Goal: Information Seeking & Learning: Learn about a topic

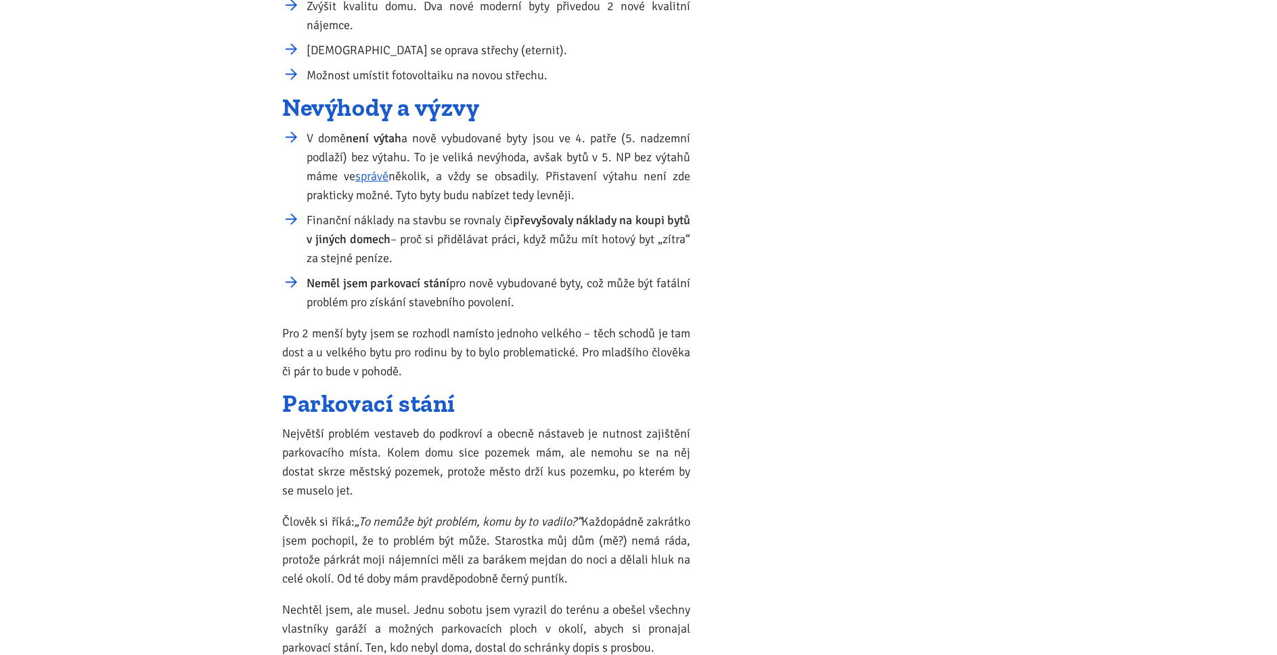
scroll to position [880, 0]
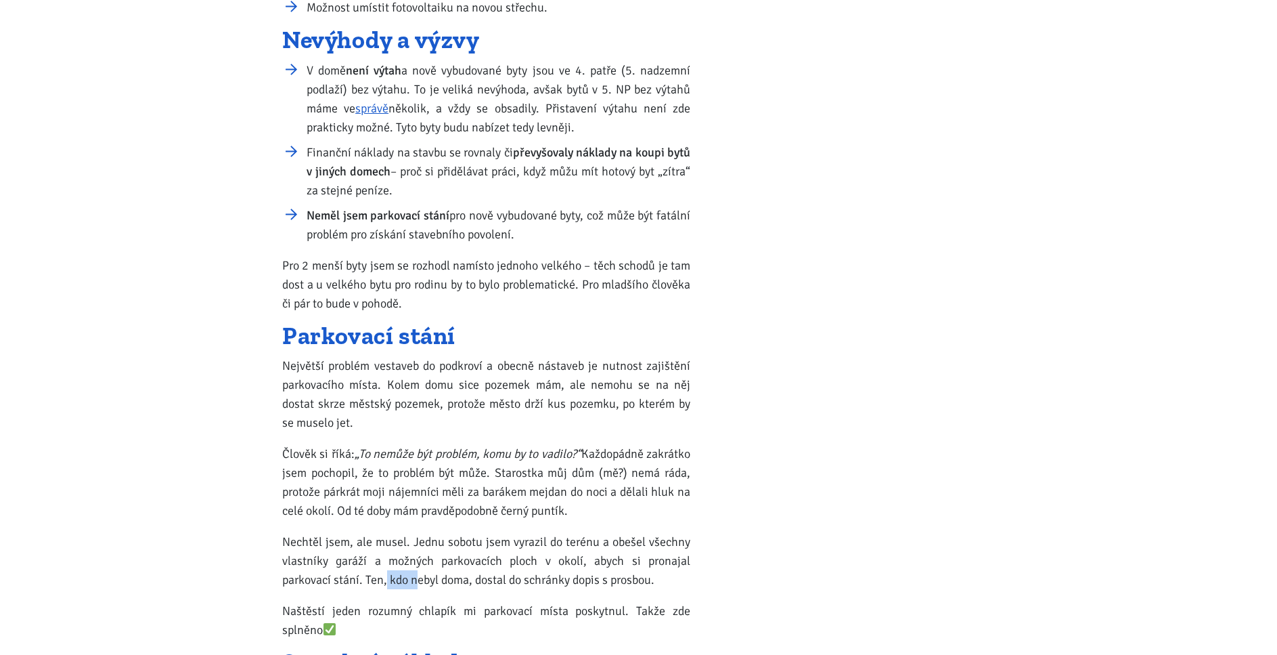
drag, startPoint x: 384, startPoint y: 585, endPoint x: 472, endPoint y: 585, distance: 87.3
click at [421, 584] on p "Nechtěl jsem, ale musel. Jednu sobotu jsem vyrazil do terénu a obešel všechny v…" at bounding box center [486, 560] width 408 height 57
drag, startPoint x: 472, startPoint y: 585, endPoint x: 598, endPoint y: 583, distance: 125.9
click at [598, 583] on p "Nechtěl jsem, ale musel. Jednu sobotu jsem vyrazil do terénu a obešel všechny v…" at bounding box center [486, 560] width 408 height 57
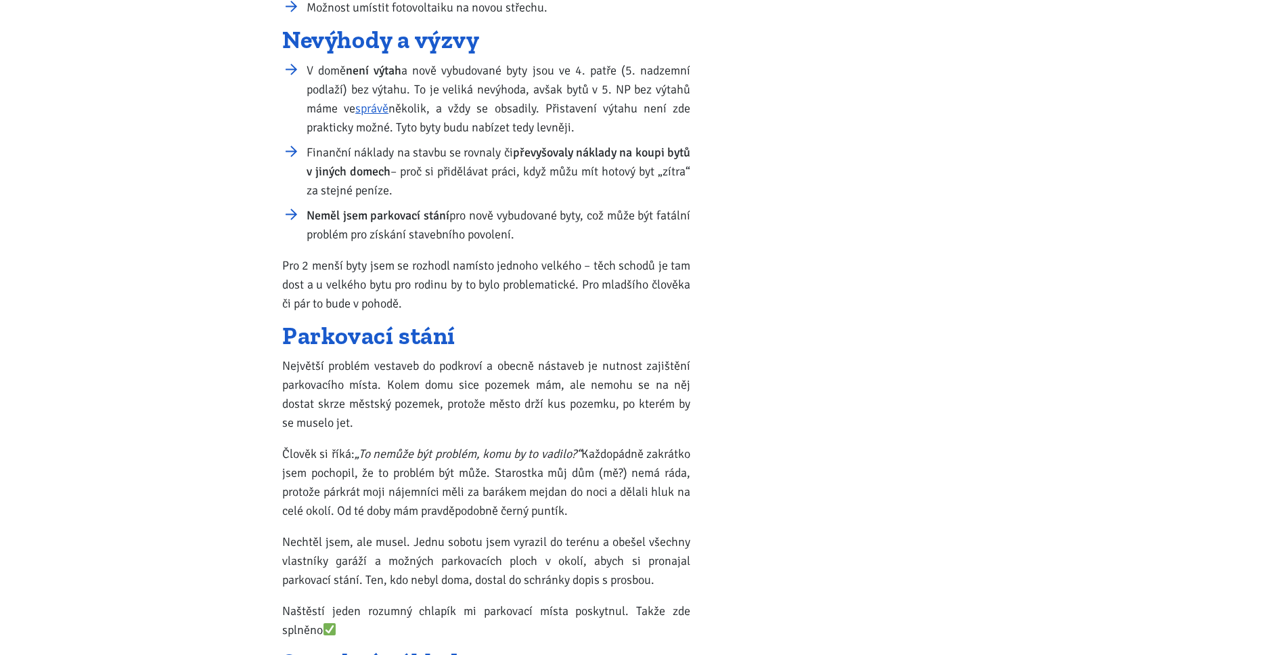
scroll to position [1015, 0]
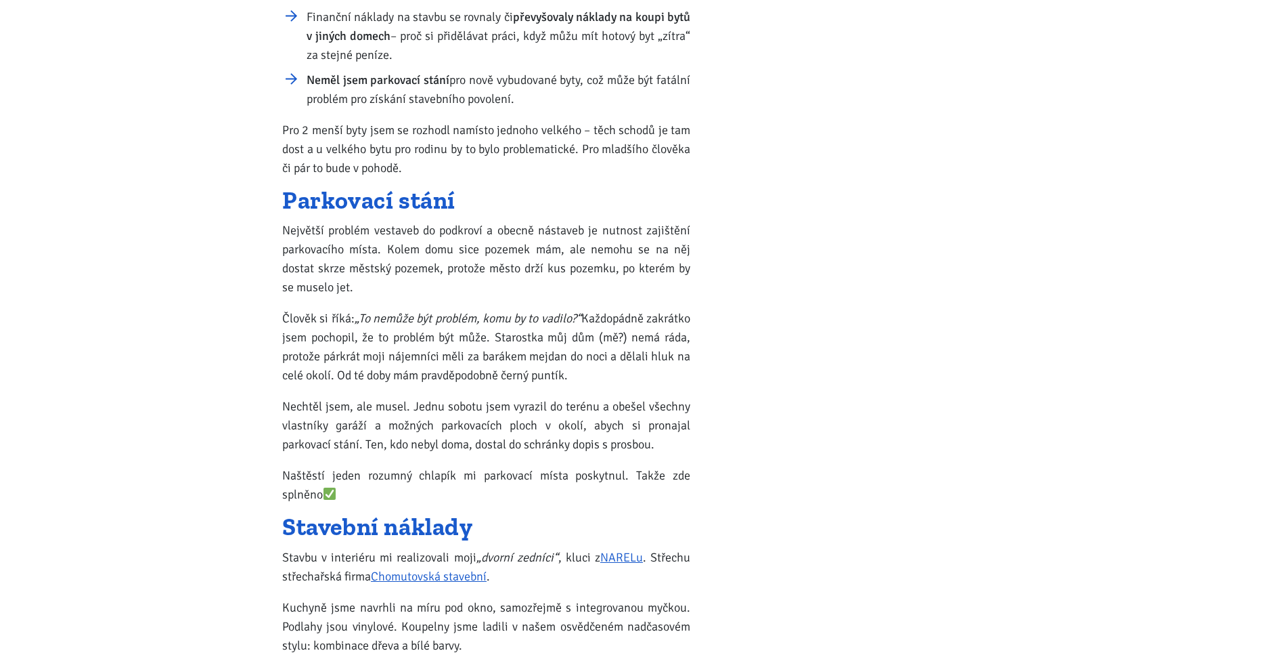
click at [331, 530] on h2 "Stavební náklady" at bounding box center [486, 527] width 408 height 22
drag, startPoint x: 444, startPoint y: 532, endPoint x: 514, endPoint y: 534, distance: 70.4
click at [514, 534] on h2 "Stavební náklady" at bounding box center [486, 527] width 408 height 22
drag, startPoint x: 350, startPoint y: 556, endPoint x: 510, endPoint y: 557, distance: 160.4
click at [506, 556] on p "Stavbu v interiéru mi realizovali moji „dvorní zedníci“ , kluci z NARELu . Stře…" at bounding box center [486, 567] width 408 height 38
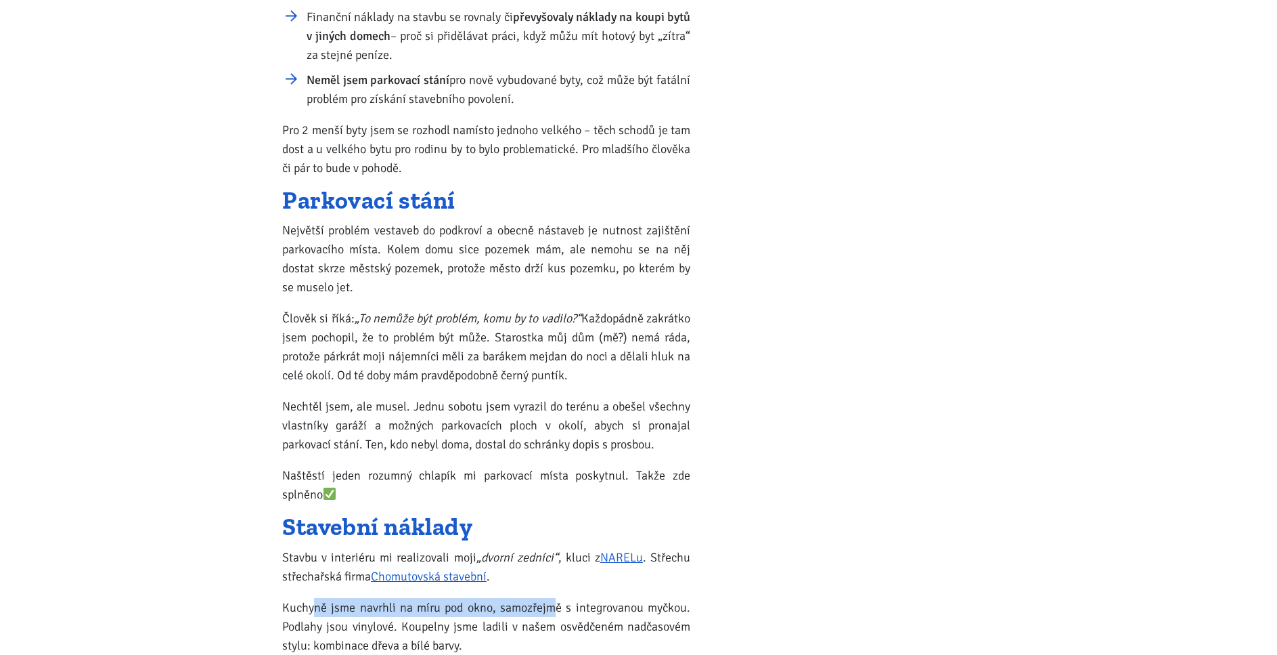
drag, startPoint x: 315, startPoint y: 611, endPoint x: 567, endPoint y: 611, distance: 252.5
click at [559, 611] on p "Kuchyně jsme navrhli na míru pod okno, samozřejmě s integrovanou myčkou. Podlah…" at bounding box center [486, 626] width 408 height 57
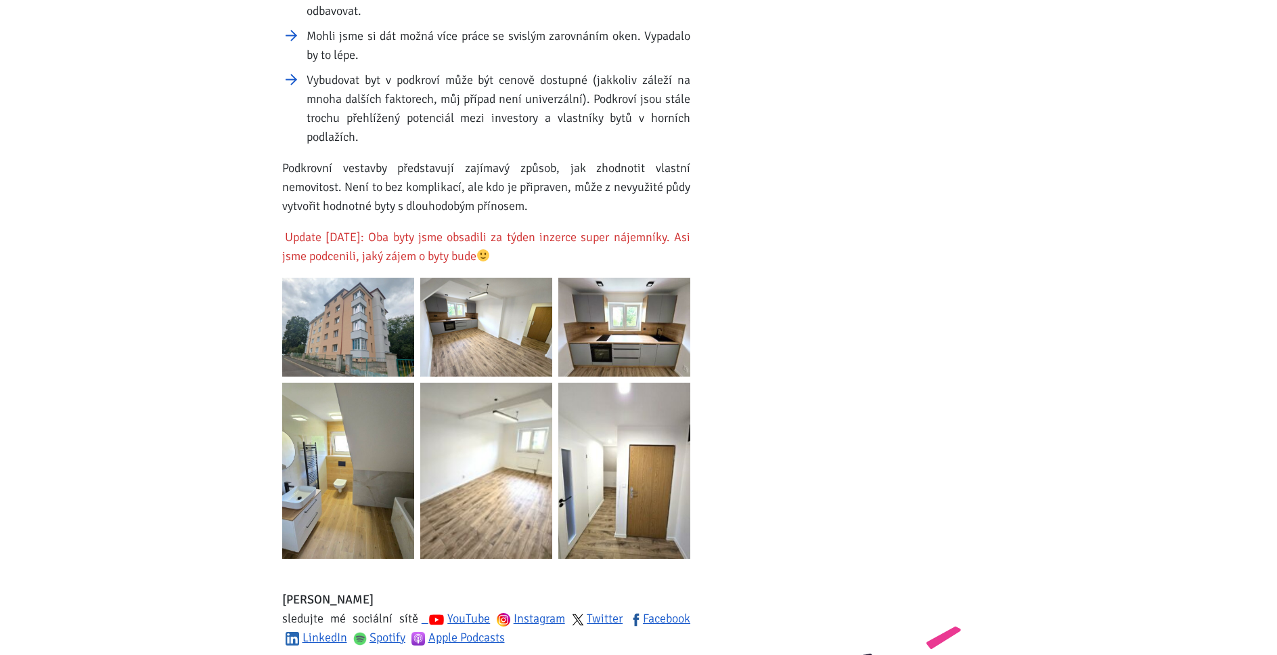
scroll to position [2098, 0]
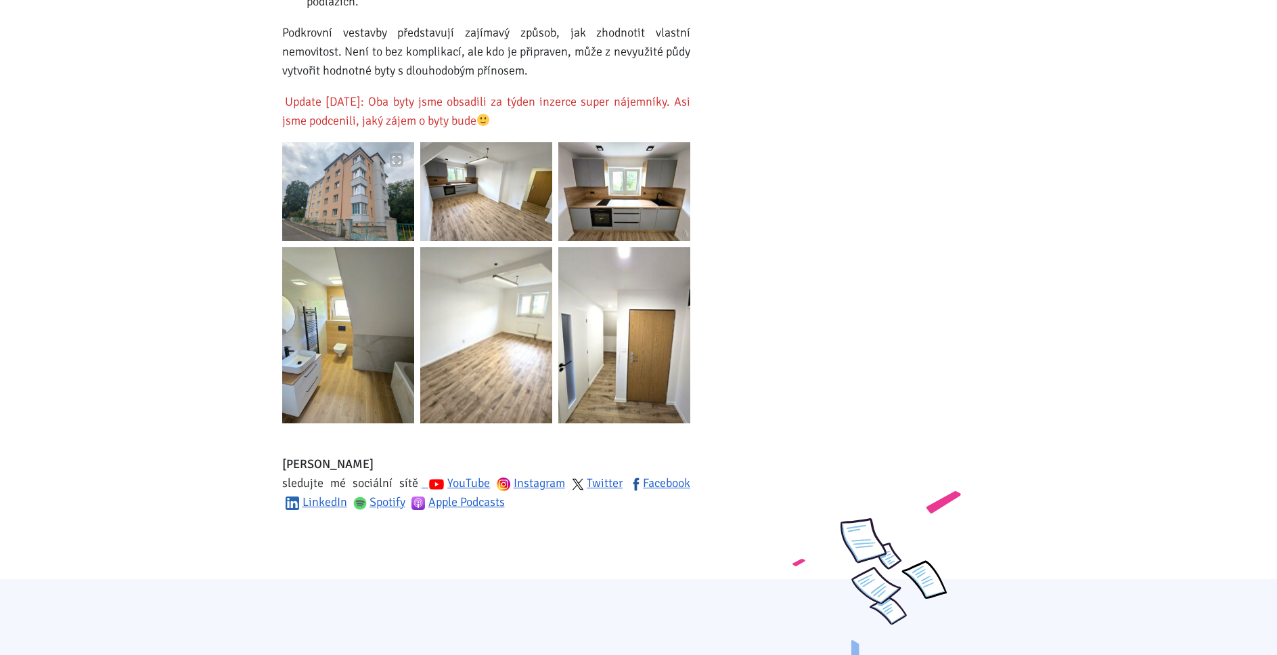
click at [328, 168] on img at bounding box center [348, 191] width 132 height 99
click at [498, 162] on img at bounding box center [486, 191] width 132 height 99
click at [656, 204] on img at bounding box center [624, 191] width 132 height 99
click at [346, 356] on img at bounding box center [348, 335] width 132 height 176
click at [489, 363] on img at bounding box center [486, 335] width 132 height 176
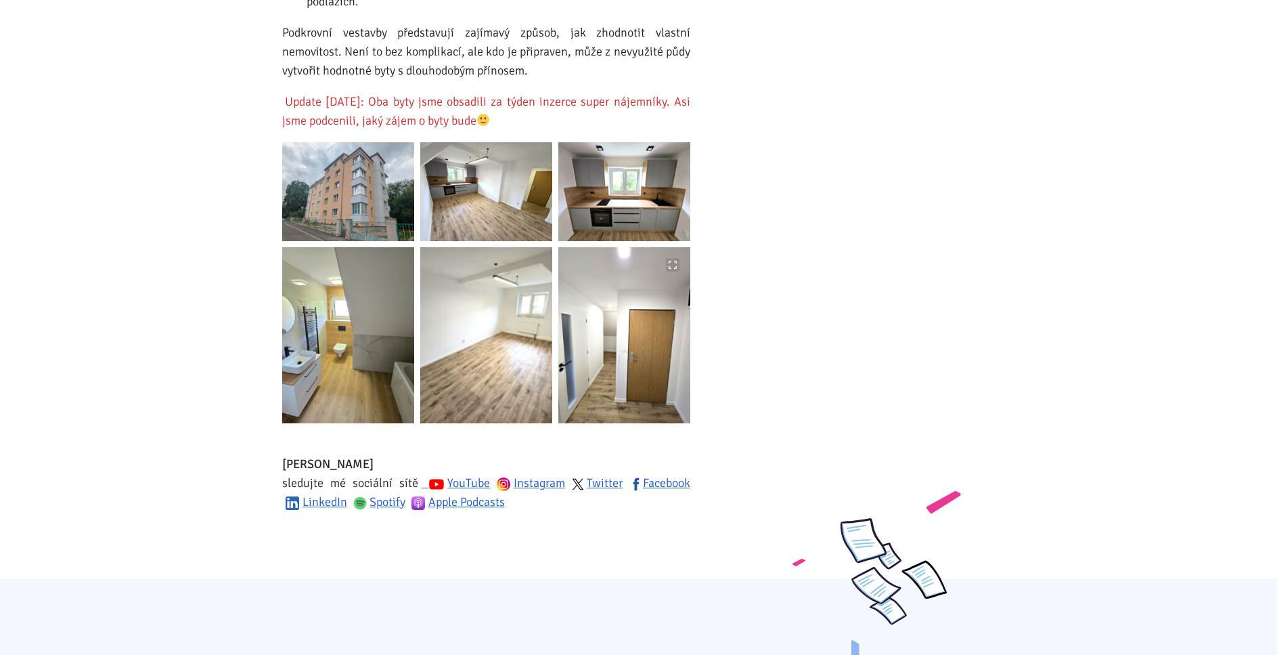
click at [655, 367] on img at bounding box center [624, 335] width 132 height 176
